Goal: Find specific page/section: Find specific page/section

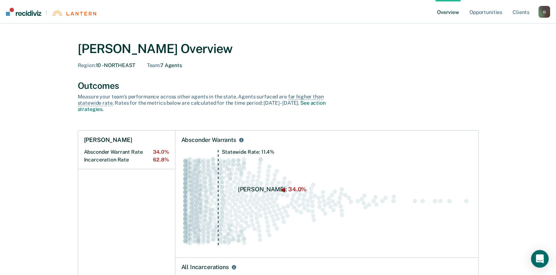
click at [546, 10] on div "G" at bounding box center [545, 12] width 12 height 12
click at [519, 11] on link "Client s" at bounding box center [521, 12] width 20 height 24
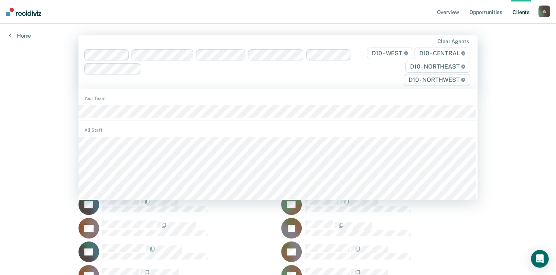
click at [215, 80] on div "Clear agents D10 - WEST D10 - CENTRAL D10 - NORTHEAST D10 - NORTHWEST" at bounding box center [279, 61] width 400 height 53
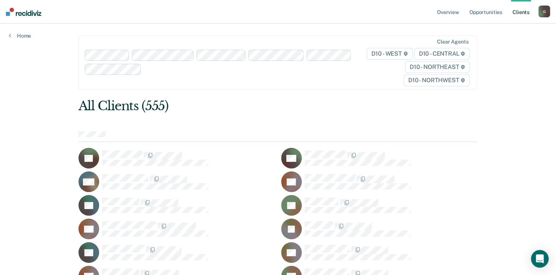
click at [213, 77] on div "Clear agents D10 - WEST D10 - CENTRAL D10 - NORTHEAST D10 - NORTHWEST" at bounding box center [279, 62] width 400 height 54
click at [462, 53] on span "D10 - CENTRAL" at bounding box center [442, 54] width 56 height 12
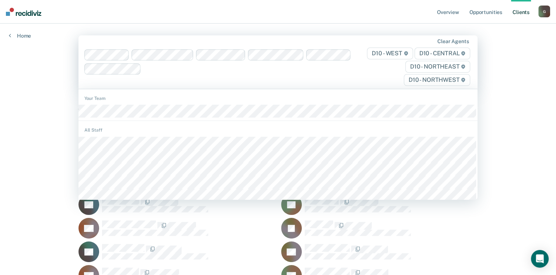
click at [451, 68] on span "D10 - NORTHEAST" at bounding box center [438, 67] width 65 height 12
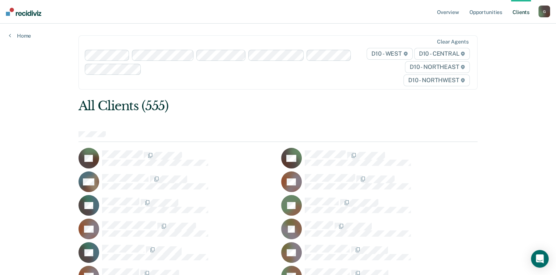
click at [450, 79] on span "D10 - NORTHWEST" at bounding box center [437, 80] width 66 height 12
click at [371, 83] on div "D10 - WEST D10 - CENTRAL D10 - NORTHEAST D10 - NORTHWEST" at bounding box center [413, 67] width 116 height 38
click at [494, 12] on link "Opportunities" at bounding box center [486, 12] width 36 height 24
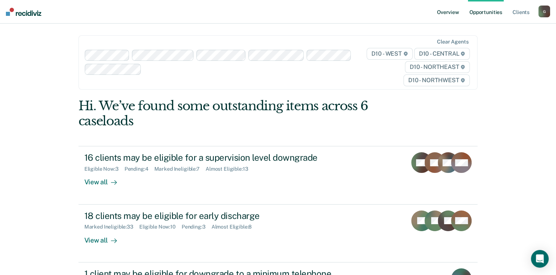
click at [452, 13] on link "Overview" at bounding box center [448, 12] width 25 height 24
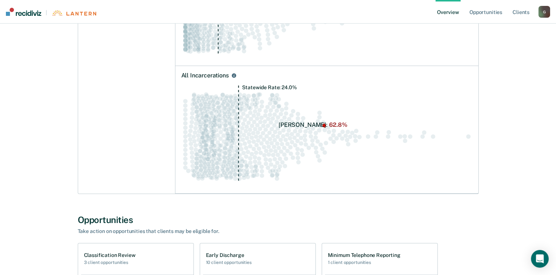
scroll to position [189, 0]
